Goal: Task Accomplishment & Management: Use online tool/utility

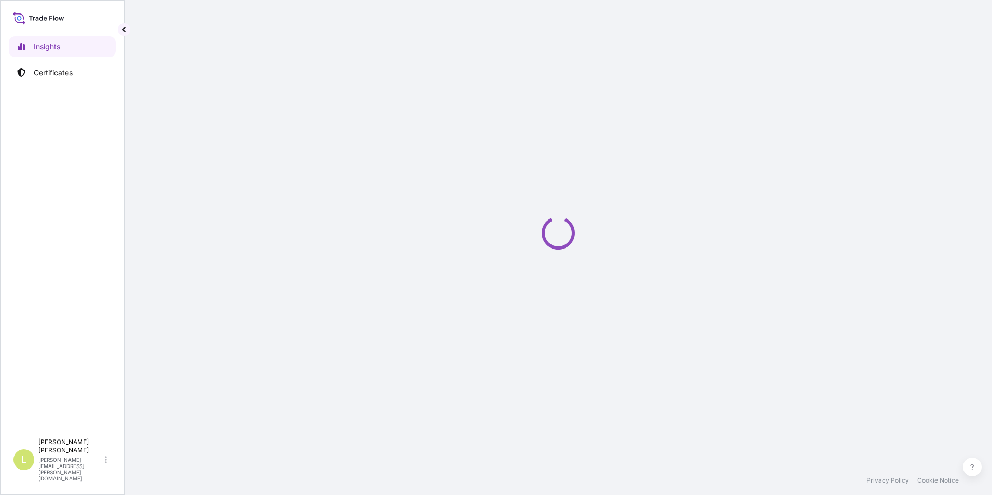
select select "2025"
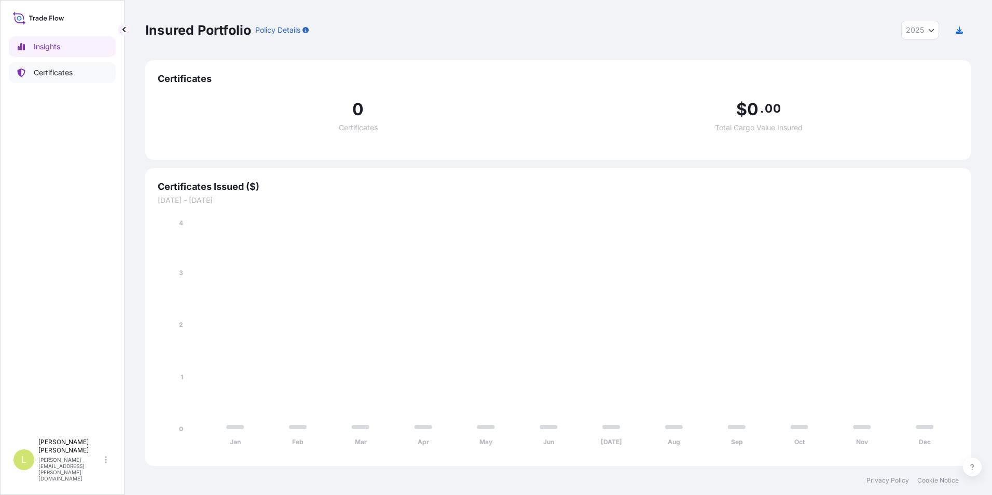
click at [98, 77] on link "Certificates" at bounding box center [62, 72] width 107 height 21
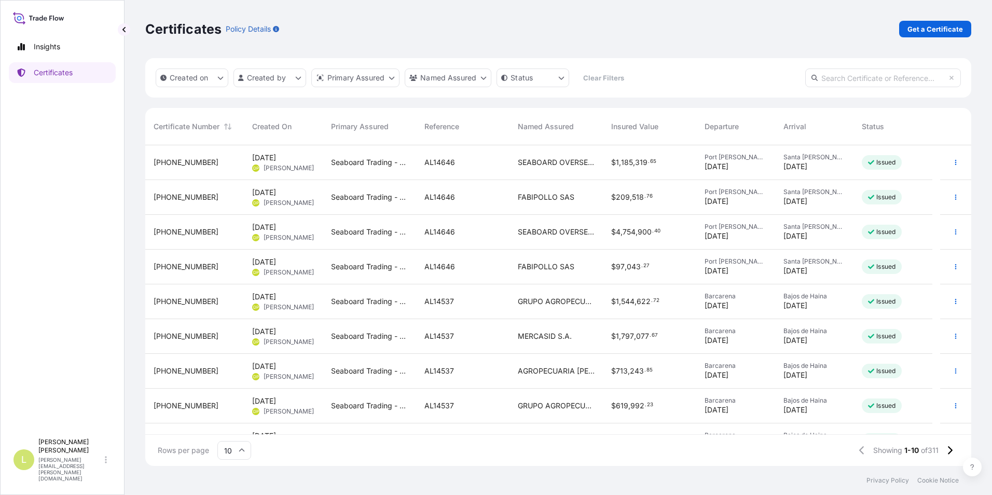
click at [286, 88] on div "Created on Created by Primary Assured Named Assured Status Clear Filters" at bounding box center [558, 77] width 826 height 39
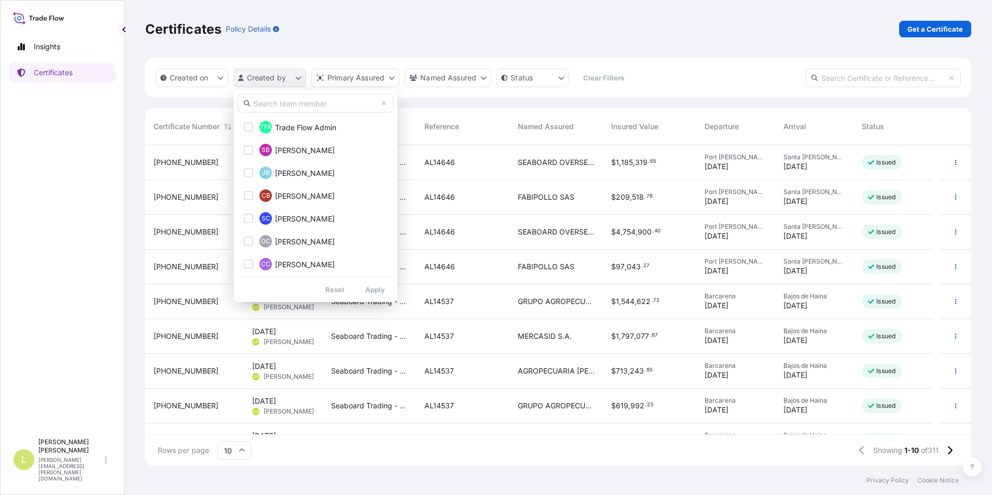
click at [286, 87] on html "Insights Certificates L [PERSON_NAME] [PERSON_NAME][EMAIL_ADDRESS][PERSON_NAME]…" at bounding box center [496, 247] width 992 height 495
click at [282, 104] on input "text" at bounding box center [316, 103] width 156 height 19
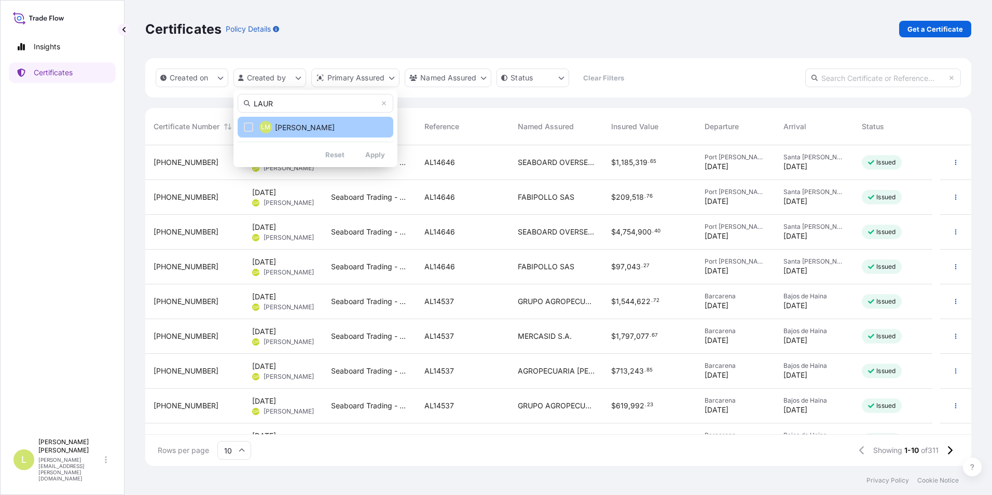
type input "LAUR"
click at [301, 124] on span "[PERSON_NAME]" at bounding box center [305, 127] width 60 height 10
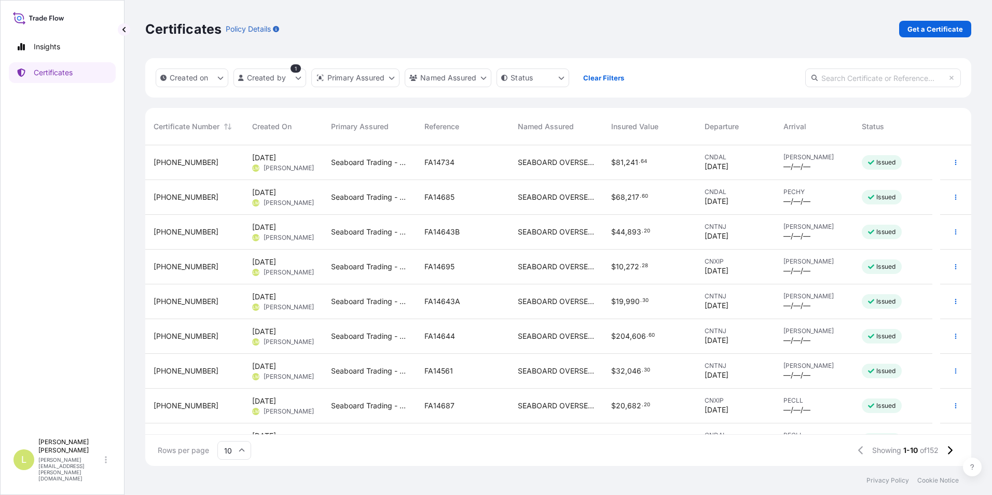
click at [713, 170] on span "[DATE]" at bounding box center [716, 166] width 24 height 10
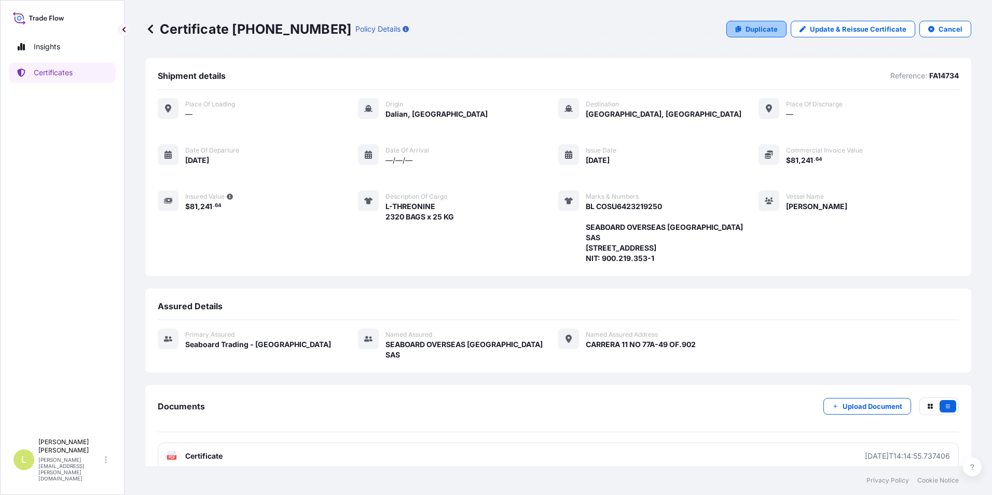
click at [766, 31] on p "Duplicate" at bounding box center [761, 29] width 32 height 10
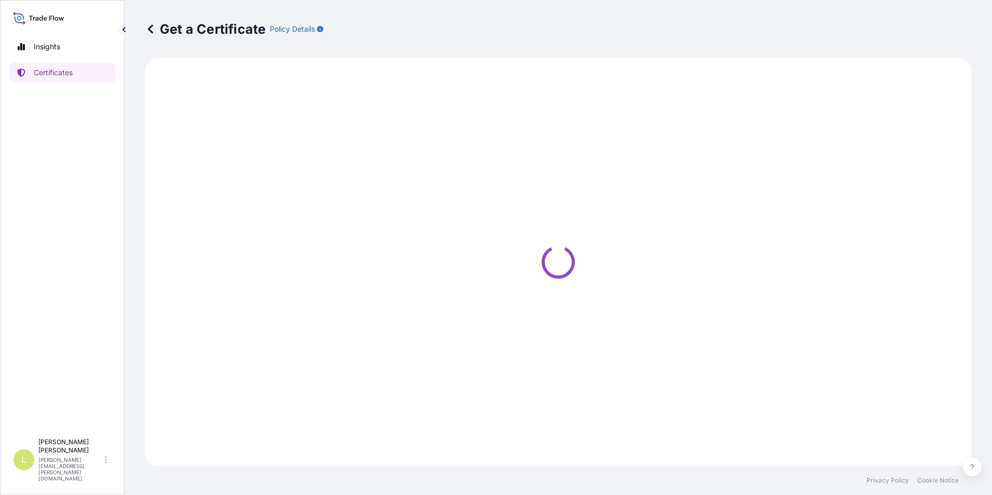
select select "Ocean Vessel"
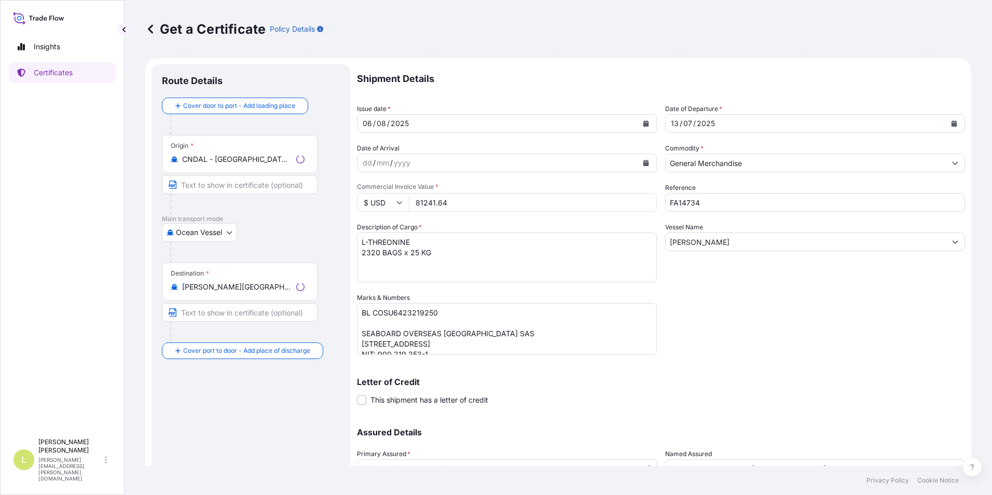
select select "31639"
click at [250, 159] on input "CNDAL - [GEOGRAPHIC_DATA], [GEOGRAPHIC_DATA]" at bounding box center [243, 159] width 122 height 10
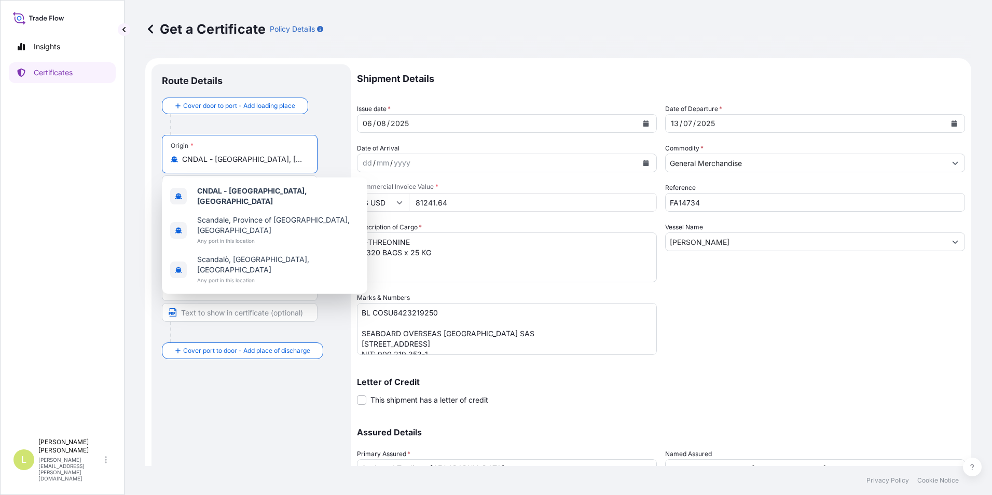
drag, startPoint x: 270, startPoint y: 158, endPoint x: 140, endPoint y: 158, distance: 129.6
click at [140, 158] on div "Get a Certificate Policy Details Route Details Cover door to port - Add loading…" at bounding box center [557, 233] width 867 height 466
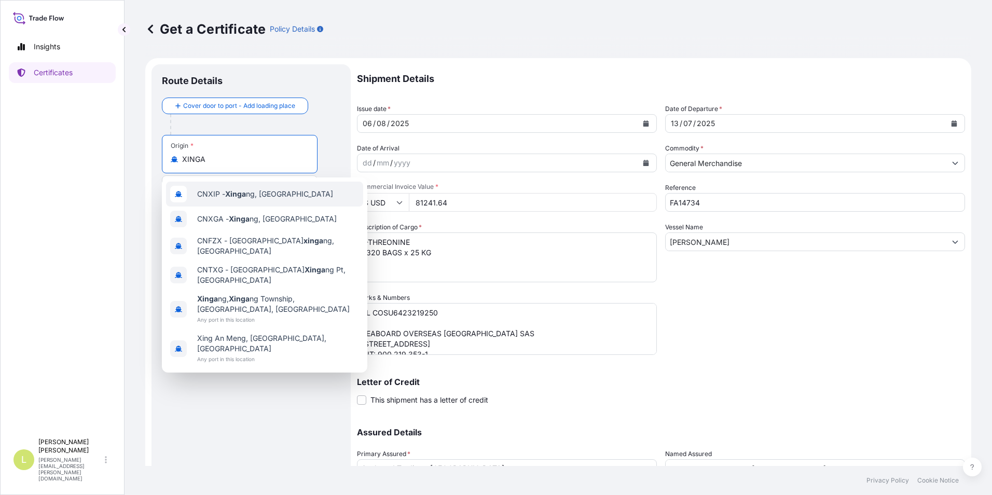
click at [228, 188] on div "CNXIP - Xinga ng, [GEOGRAPHIC_DATA]" at bounding box center [264, 194] width 197 height 25
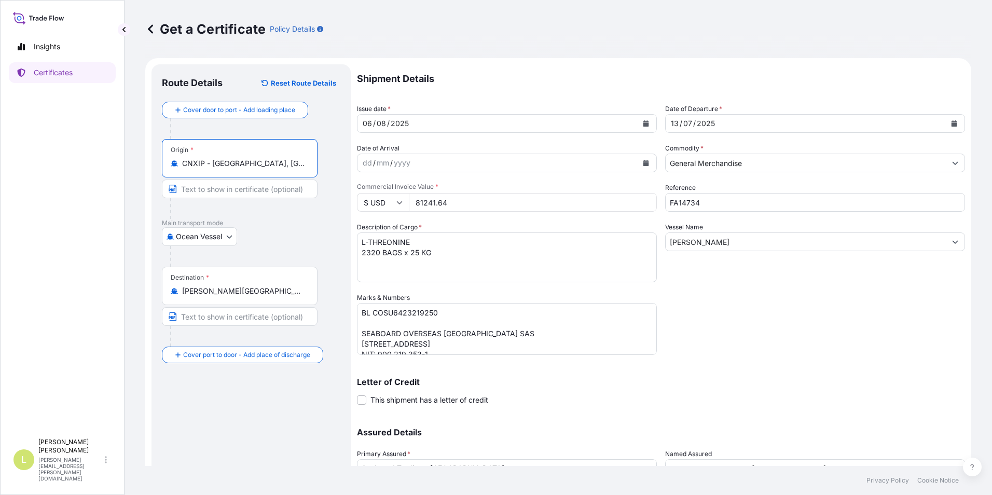
type input "CNXIP - [GEOGRAPHIC_DATA], [GEOGRAPHIC_DATA]"
click at [267, 232] on div "Ocean Vessel [GEOGRAPHIC_DATA]" at bounding box center [251, 236] width 178 height 19
click at [643, 124] on icon "Calendar" at bounding box center [646, 123] width 6 height 6
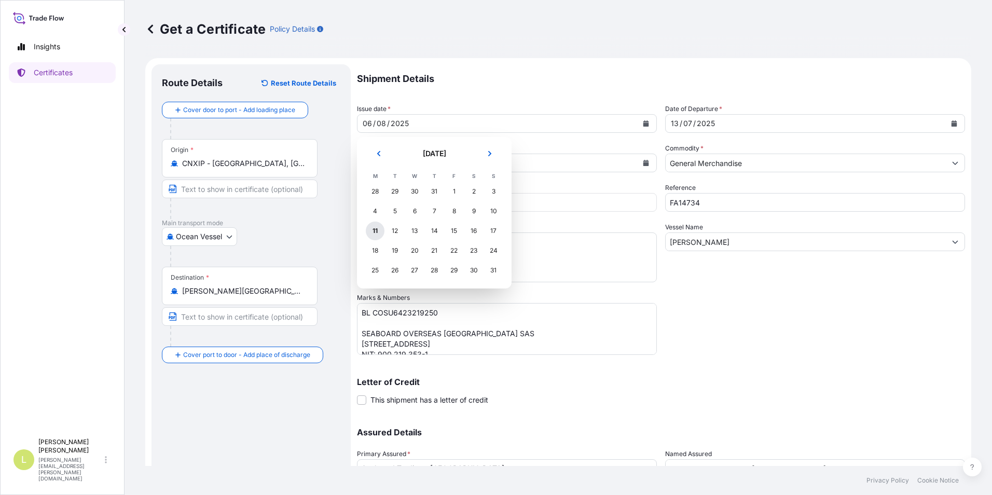
click at [368, 229] on div "11" at bounding box center [375, 230] width 19 height 19
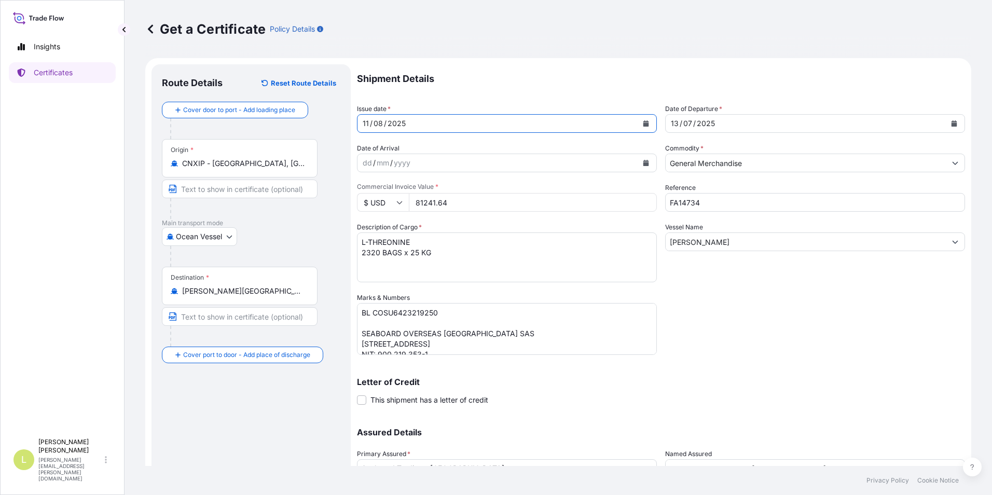
click at [951, 124] on icon "Calendar" at bounding box center [954, 123] width 6 height 6
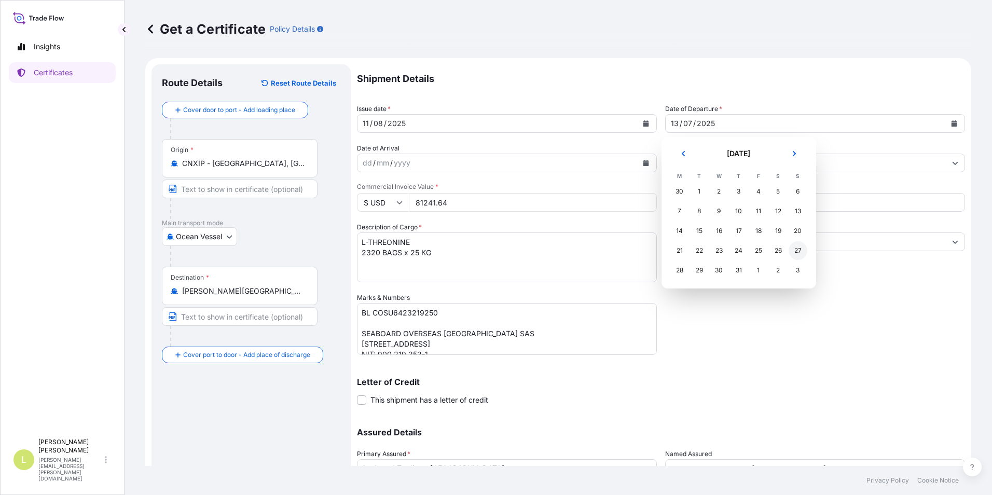
click at [798, 253] on div "27" at bounding box center [797, 250] width 19 height 19
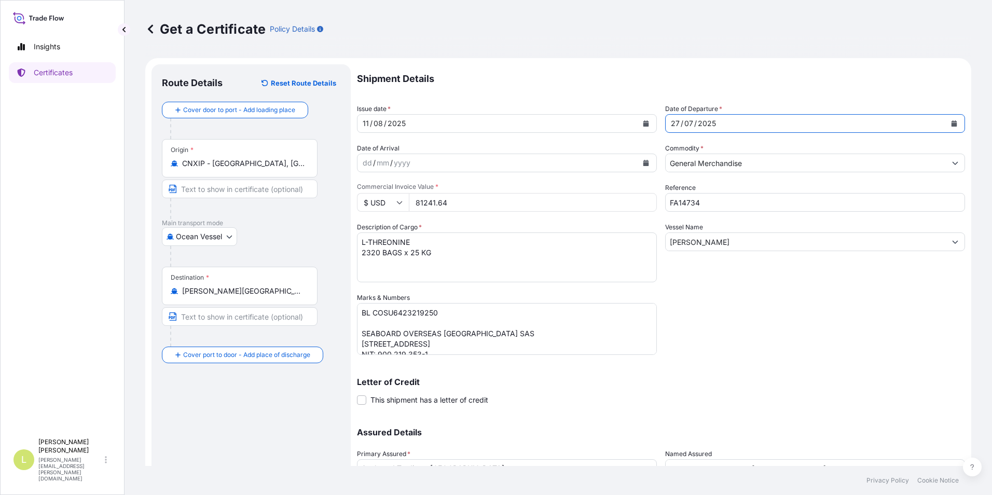
click at [707, 204] on input "FA14734" at bounding box center [815, 202] width 300 height 19
type input "FA14735"
click at [706, 244] on input "[PERSON_NAME]" at bounding box center [805, 241] width 280 height 19
drag, startPoint x: 690, startPoint y: 245, endPoint x: 642, endPoint y: 244, distance: 47.7
click at [642, 244] on div "Shipment Details Issue date * [DATE] Date of Departure * [DATE] Date of Arrival…" at bounding box center [661, 291] width 608 height 455
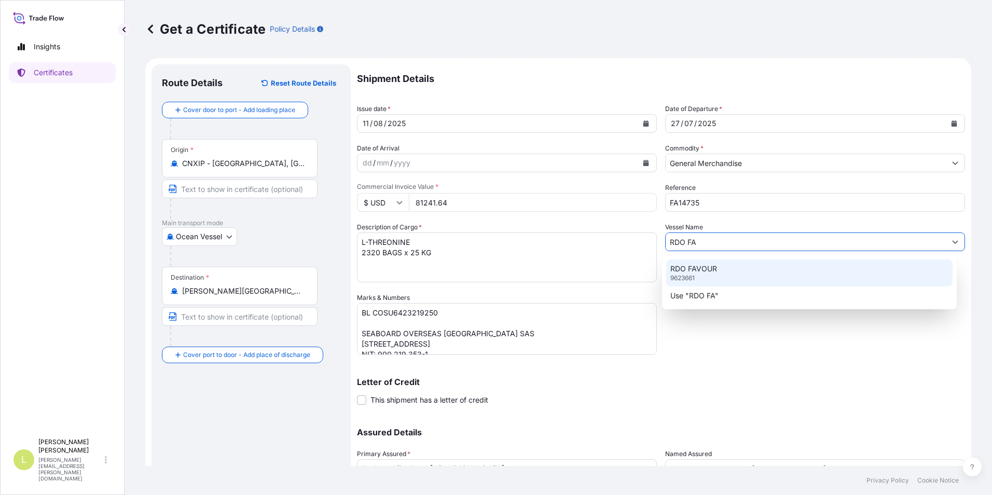
click at [678, 262] on div "RDO FAVOUR 9623661" at bounding box center [809, 272] width 287 height 27
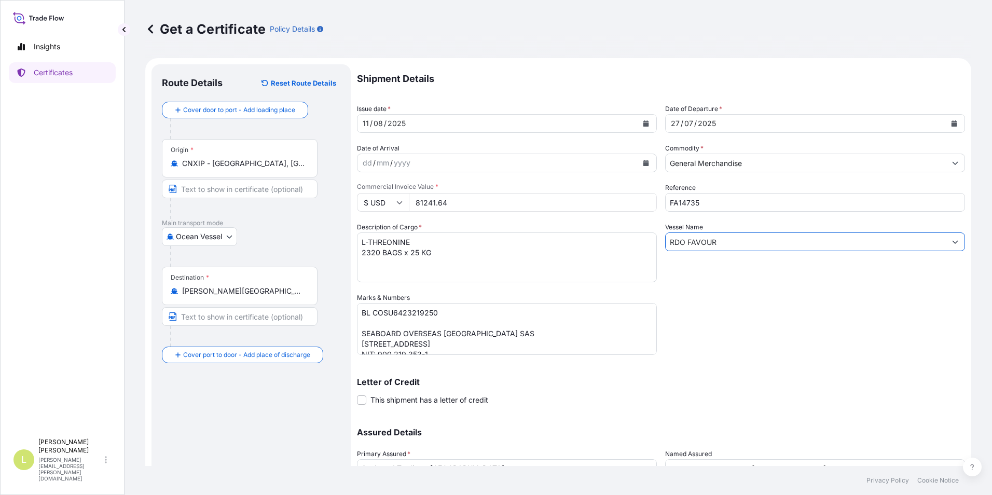
type input "RDO FAVOUR"
click at [411, 309] on textarea "BL COSU6423219250 SEABOARD OVERSEAS [GEOGRAPHIC_DATA] SAS [STREET_ADDRESS] NIT:…" at bounding box center [507, 329] width 300 height 52
paste textarea "HLCUTS12507AWCW3"
type textarea "BL HLCUTS12507AWCW3 SEABOARD OVERSEAS [GEOGRAPHIC_DATA] SAS [STREET_ADDRESS] NI…"
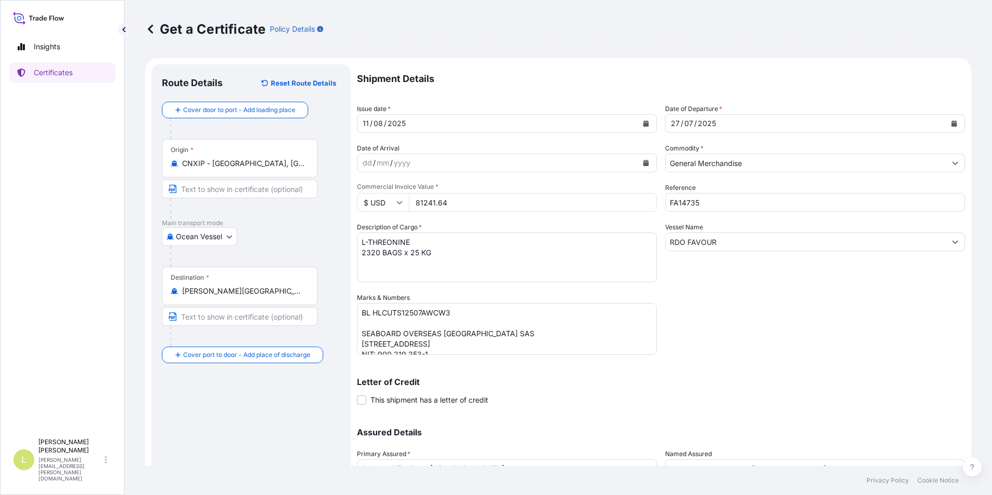
click at [384, 242] on textarea "L-THREONINE 2320 BAGS x 25 KG" at bounding box center [507, 257] width 300 height 50
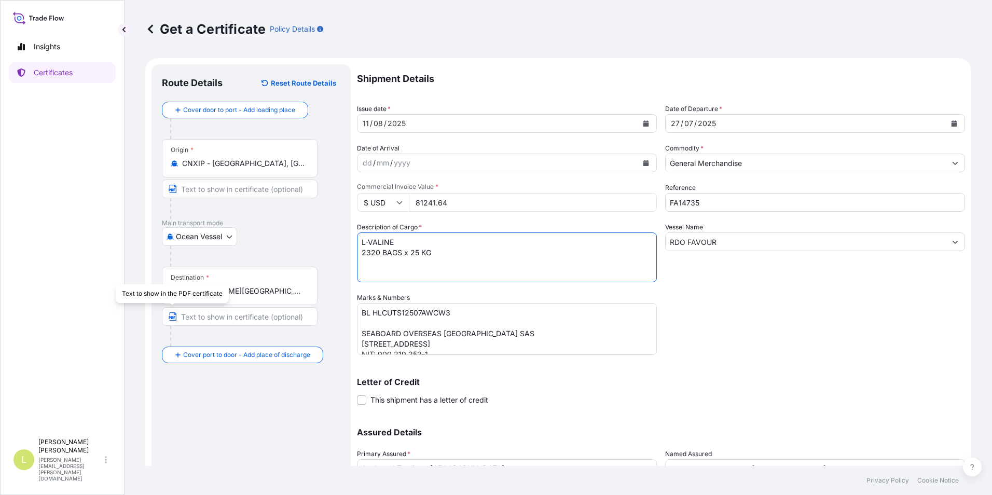
click at [368, 255] on textarea "L-THREONINE 2320 BAGS x 25 KG" at bounding box center [507, 257] width 300 height 50
type textarea "L-VALINE 1160 BAGS x 25 KG"
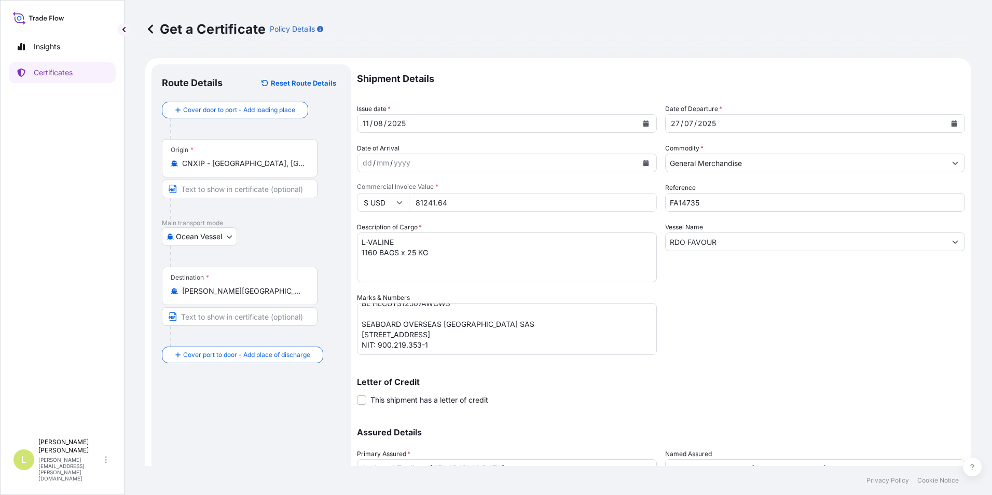
click at [435, 204] on input "81241.64" at bounding box center [533, 202] width 248 height 19
type input "57666.26"
click at [871, 344] on div "Shipment Details Issue date * [DATE] Date of Departure * [DATE] Date of Arrival…" at bounding box center [661, 291] width 608 height 455
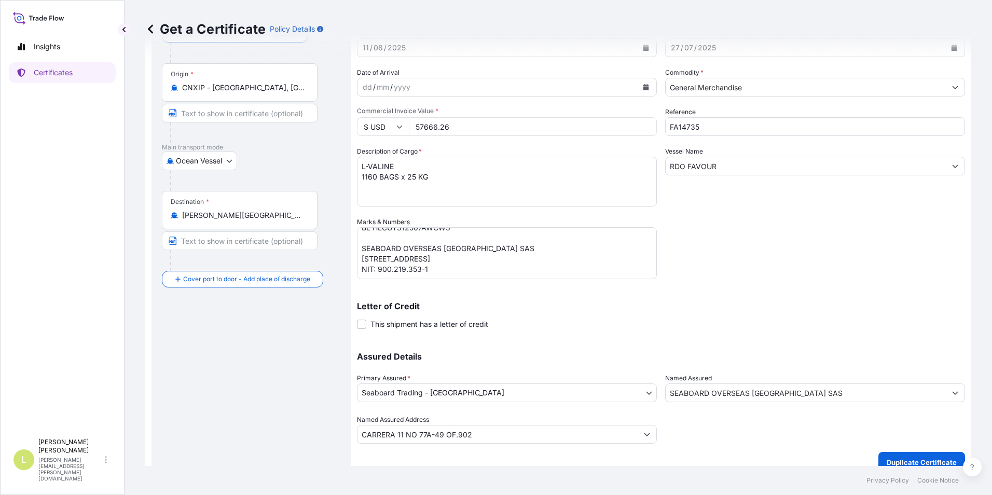
scroll to position [89, 0]
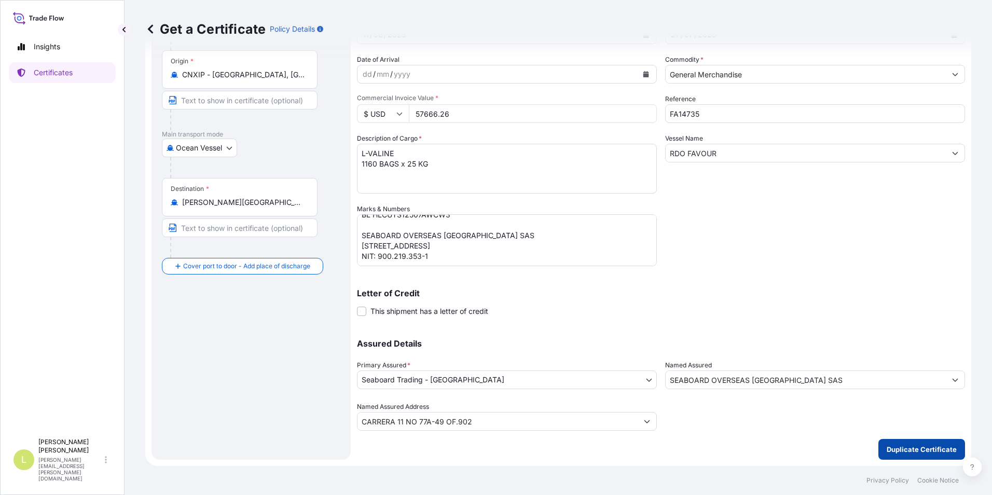
click at [895, 456] on button "Duplicate Certificate" at bounding box center [921, 449] width 87 height 21
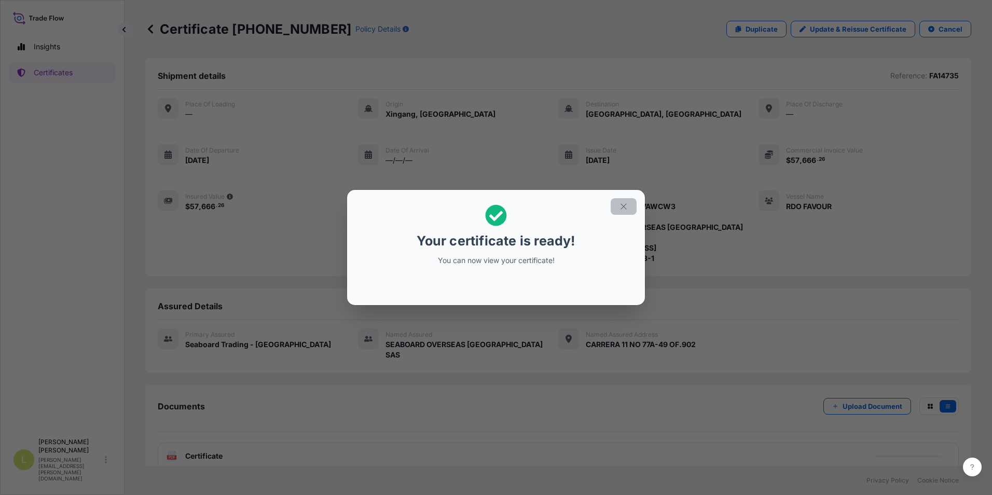
click at [619, 209] on icon "button" at bounding box center [623, 206] width 9 height 9
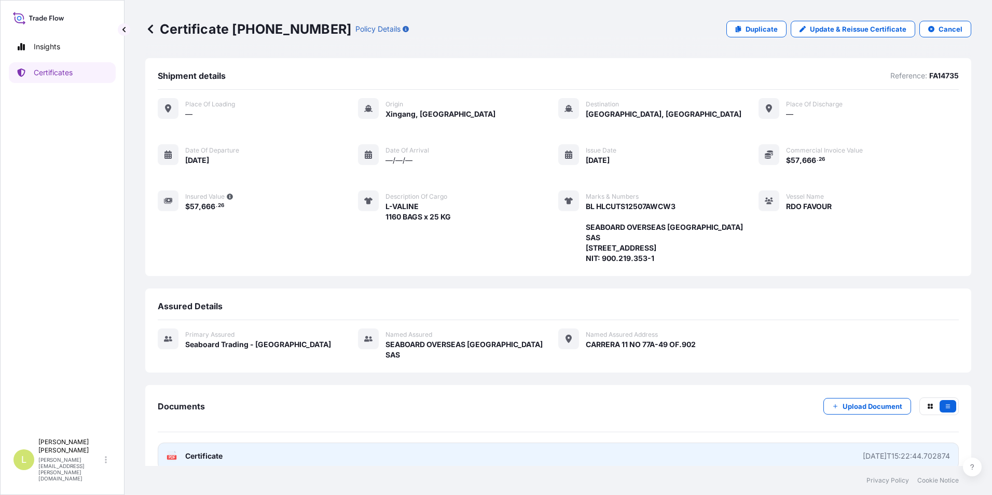
click at [204, 451] on span "Certificate" at bounding box center [203, 456] width 37 height 10
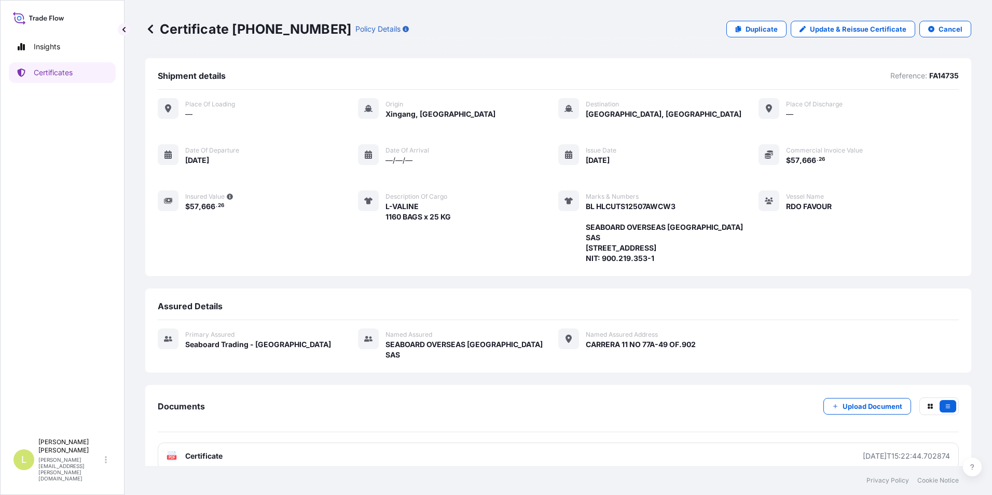
click at [683, 20] on div "Certificate [PHONE_NUMBER] Policy Details Duplicate Update & Reissue Certificat…" at bounding box center [558, 29] width 826 height 58
